Goal: Navigation & Orientation: Go to known website

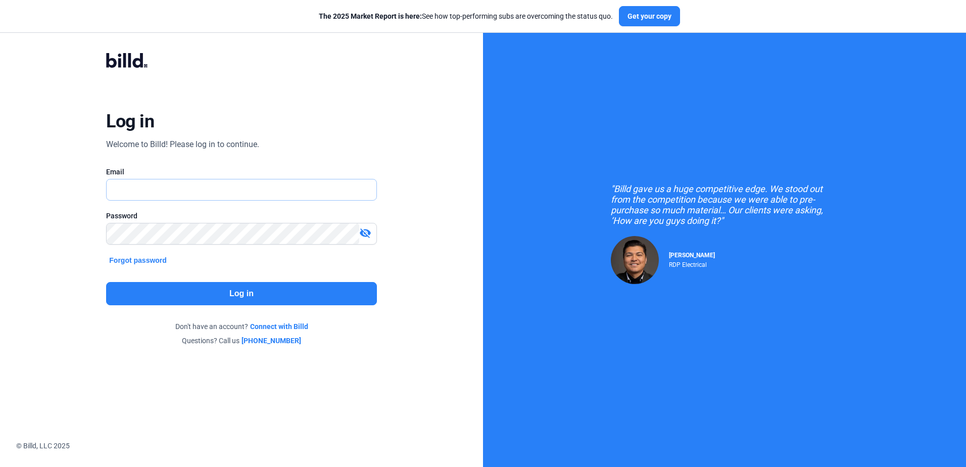
click at [179, 192] on input "text" at bounding box center [236, 189] width 258 height 21
click at [161, 188] on input "text" at bounding box center [241, 189] width 269 height 21
type input "[EMAIL_ADDRESS][DOMAIN_NAME]"
click at [239, 293] on button "Log in" at bounding box center [241, 293] width 270 height 23
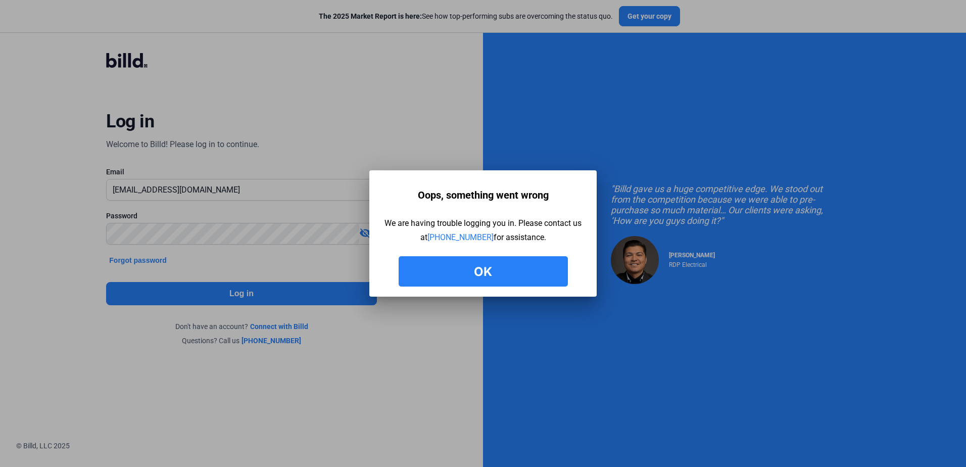
click at [517, 274] on button "Ok" at bounding box center [483, 271] width 169 height 30
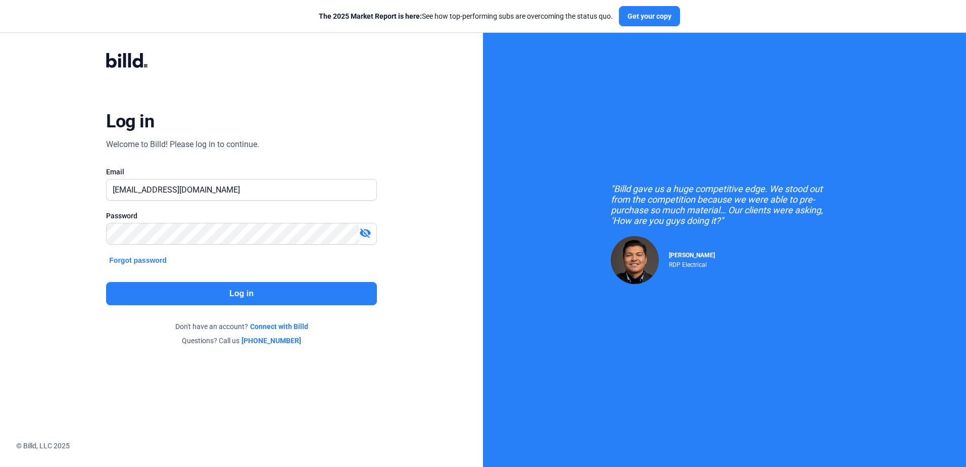
click at [360, 232] on mat-icon "visibility_off" at bounding box center [365, 233] width 12 height 12
click at [122, 188] on input "[EMAIL_ADDRESS][DOMAIN_NAME]" at bounding box center [241, 189] width 269 height 21
drag, startPoint x: 120, startPoint y: 189, endPoint x: 102, endPoint y: 185, distance: 18.5
click at [103, 187] on div "Log in Welcome to Billd! Please log in to continue. Email [EMAIL_ADDRESS][DOMAI…" at bounding box center [242, 199] width 348 height 331
type input "[PERSON_NAME][EMAIL_ADDRESS][DOMAIN_NAME]"
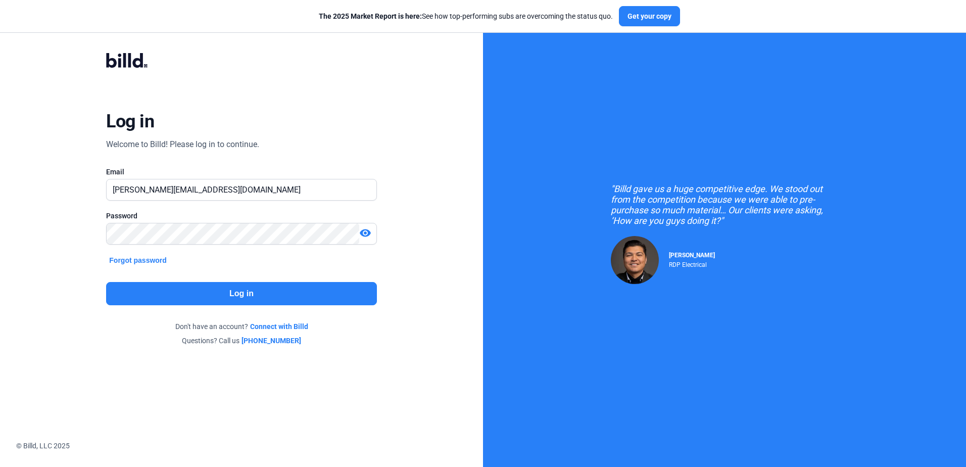
click at [218, 292] on button "Log in" at bounding box center [241, 293] width 270 height 23
